Goal: Information Seeking & Learning: Learn about a topic

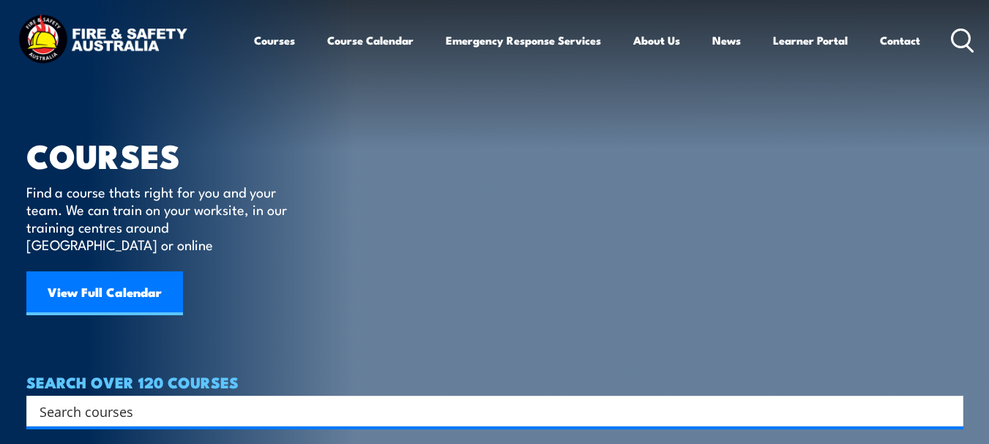
click at [229, 400] on input "Search input" at bounding box center [486, 411] width 892 height 22
type input "asbestos"
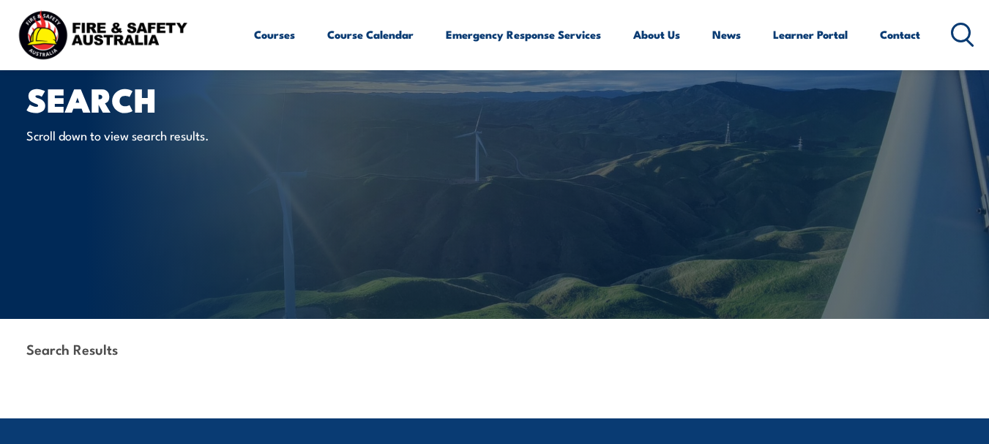
scroll to position [56, 0]
